Goal: Transaction & Acquisition: Purchase product/service

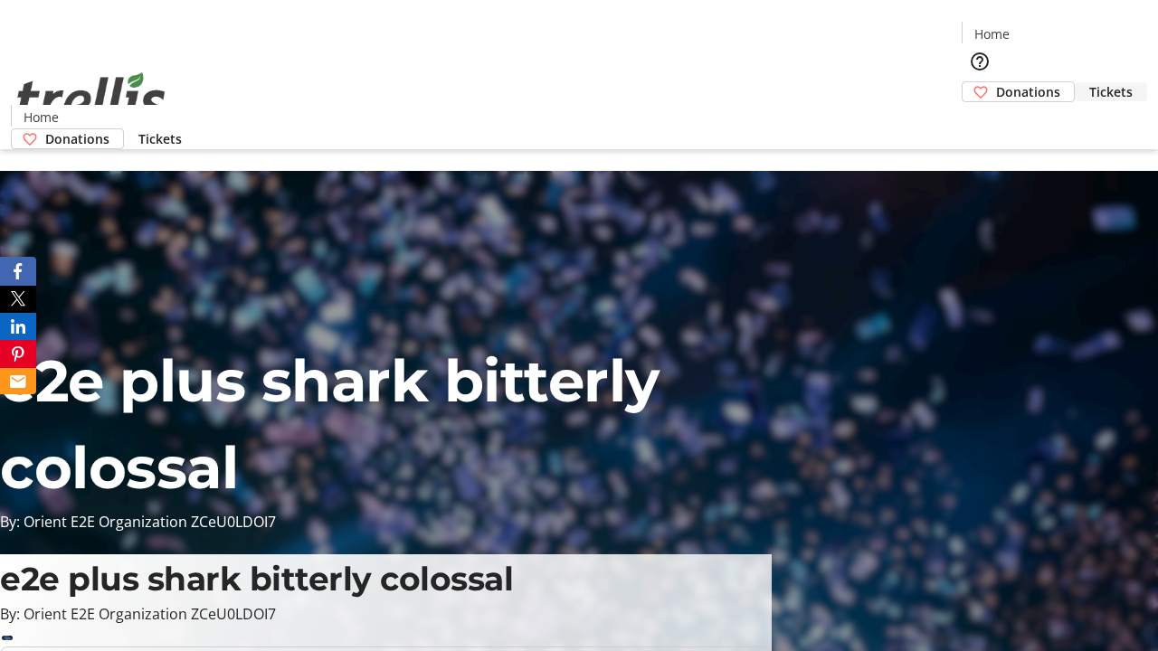
click at [1089, 82] on span "Tickets" at bounding box center [1110, 91] width 43 height 19
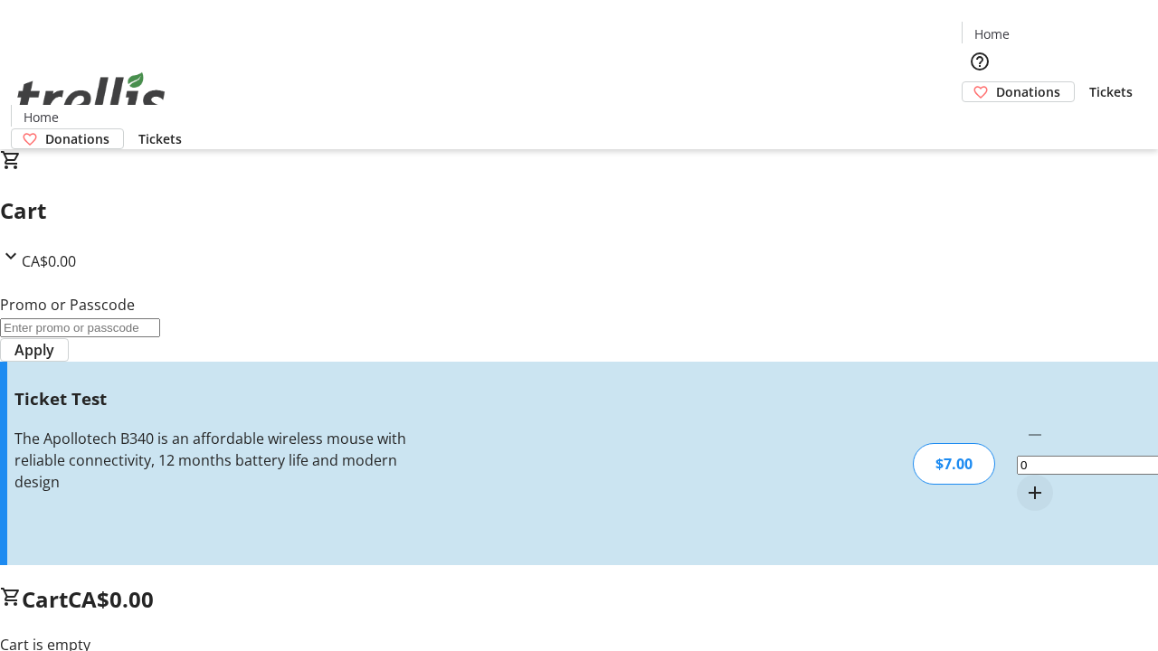
click at [1024, 482] on mat-icon "Increment by one" at bounding box center [1035, 493] width 22 height 22
type input "1"
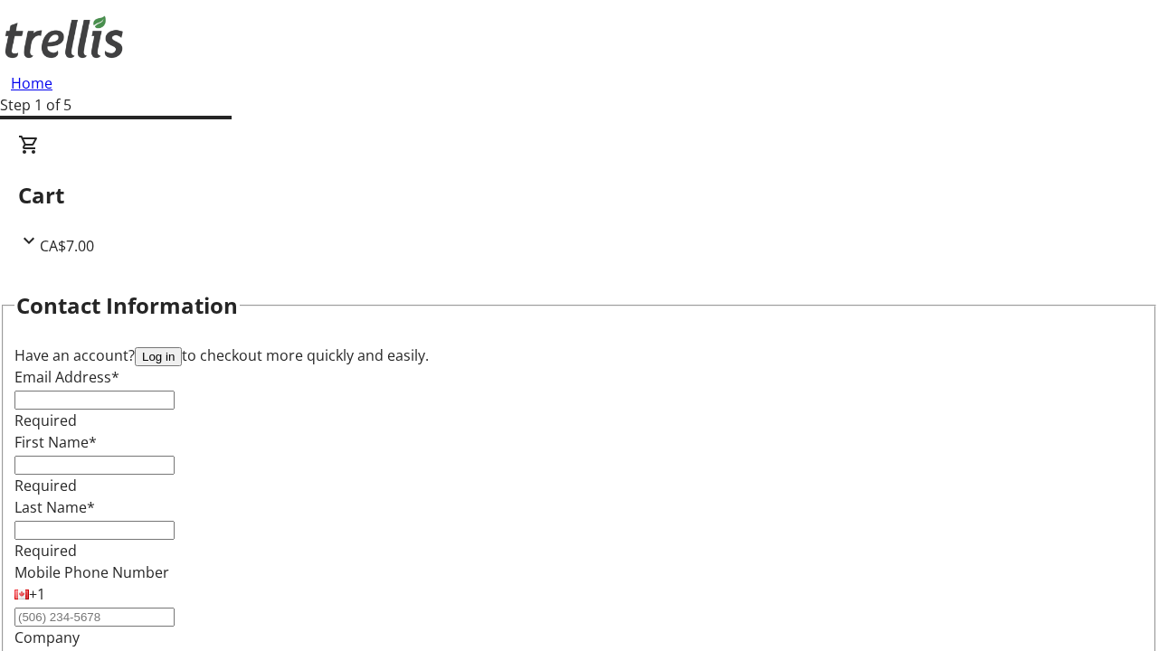
click at [182, 347] on button "Log in" at bounding box center [158, 356] width 47 height 19
